Goal: Information Seeking & Learning: Learn about a topic

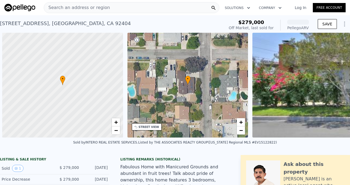
scroll to position [0, 2]
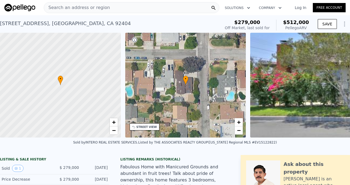
click at [73, 9] on span "Search an address or region" at bounding box center [77, 7] width 66 height 7
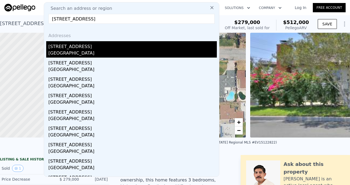
type input "[STREET_ADDRESS]"
click at [75, 49] on div "[STREET_ADDRESS]" at bounding box center [132, 45] width 168 height 9
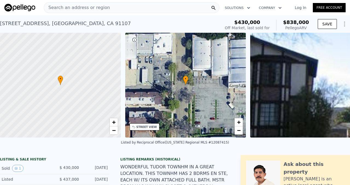
click at [85, 8] on span "Search an address or region" at bounding box center [77, 7] width 66 height 7
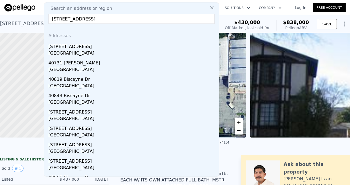
type input "[STREET_ADDRESS]"
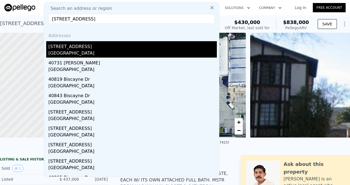
click at [74, 49] on div "[STREET_ADDRESS]" at bounding box center [132, 45] width 168 height 9
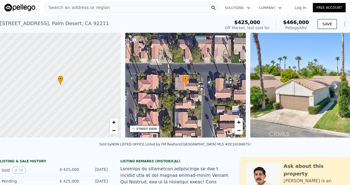
click at [80, 7] on span "Search an address or region" at bounding box center [77, 7] width 66 height 7
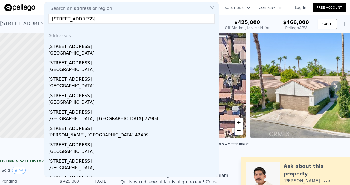
click at [150, 19] on input "[STREET_ADDRESS]" at bounding box center [131, 19] width 166 height 10
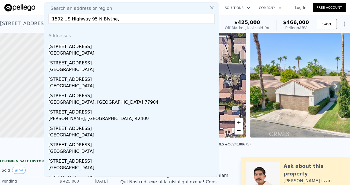
drag, startPoint x: 53, startPoint y: 19, endPoint x: 111, endPoint y: 19, distance: 58.5
click at [111, 19] on input "1592 US Highway 95 N Blythe," at bounding box center [131, 19] width 166 height 10
click at [65, 8] on span "Search an address or region" at bounding box center [79, 8] width 66 height 7
click at [84, 17] on input "1592 US Highway 95 N Blythe," at bounding box center [131, 19] width 166 height 10
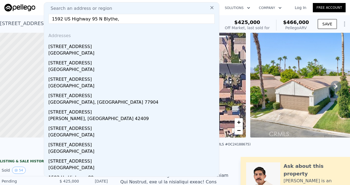
click at [84, 17] on input "1592 US Highway 95 N Blythe," at bounding box center [131, 19] width 166 height 10
paste input "[STREET_ADDRESS]"
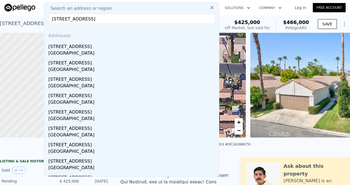
type input "[STREET_ADDRESS]"
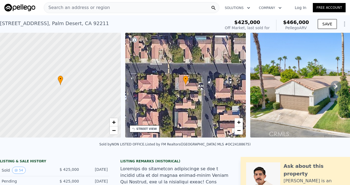
click at [62, 6] on span "Search an address or region" at bounding box center [77, 7] width 66 height 7
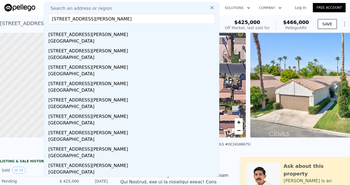
click at [66, 20] on input "[STREET_ADDRESS][PERSON_NAME]" at bounding box center [131, 19] width 166 height 10
paste input "[STREET_ADDRESS][PERSON_NAME]"
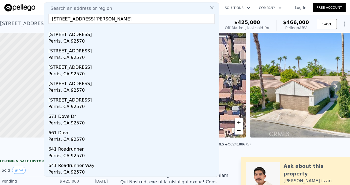
click at [123, 21] on input "[STREET_ADDRESS][PERSON_NAME]" at bounding box center [131, 19] width 166 height 10
click at [127, 21] on input "[STREET_ADDRESS][PERSON_NAME]" at bounding box center [131, 19] width 166 height 10
click at [120, 18] on input "[STREET_ADDRESS][PERSON_NAME]" at bounding box center [131, 19] width 166 height 10
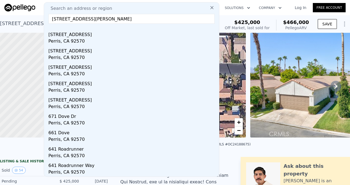
paste input "15690 [STREET_ADDRESS]"
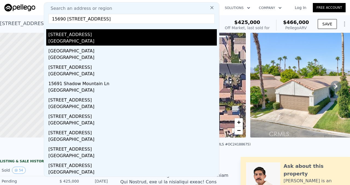
type input "15690 [STREET_ADDRESS]"
click at [77, 41] on div "[GEOGRAPHIC_DATA]" at bounding box center [132, 42] width 168 height 8
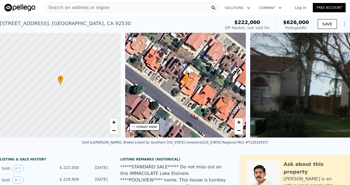
click at [80, 7] on span "Search an address or region" at bounding box center [77, 7] width 66 height 7
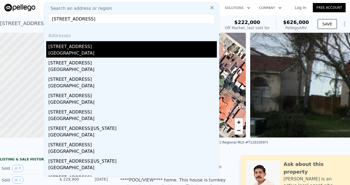
type input "[STREET_ADDRESS]"
click at [71, 49] on div "[STREET_ADDRESS]" at bounding box center [132, 45] width 168 height 9
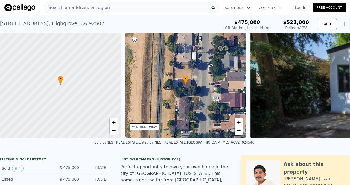
click at [81, 8] on span "Search an address or region" at bounding box center [77, 7] width 66 height 7
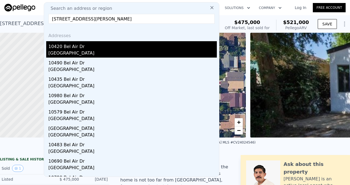
type input "[STREET_ADDRESS][PERSON_NAME]"
click at [80, 51] on div "[GEOGRAPHIC_DATA]" at bounding box center [132, 54] width 168 height 8
